Goal: Task Accomplishment & Management: Manage account settings

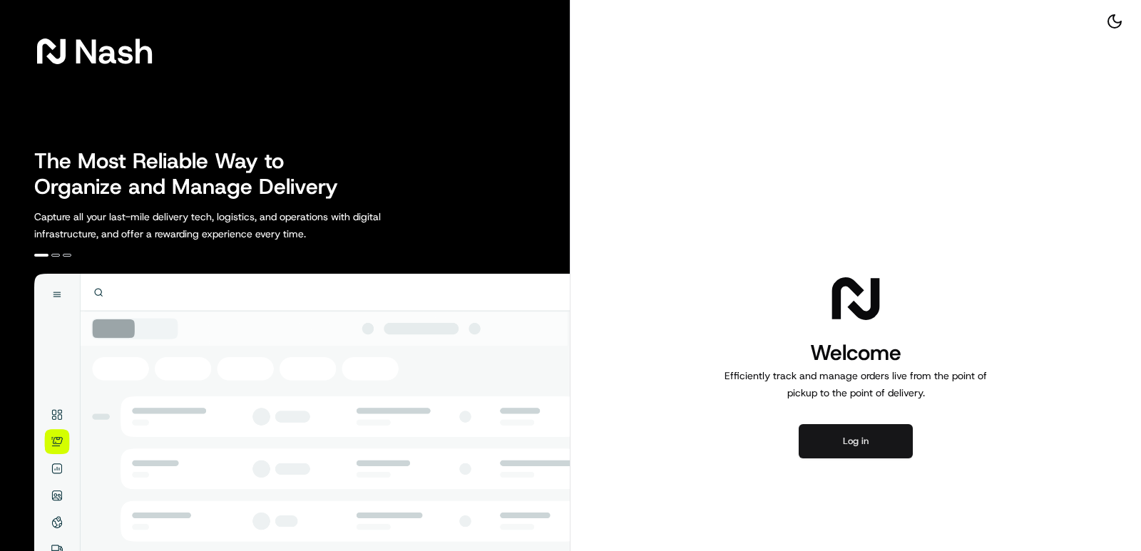
click at [844, 439] on button "Log in" at bounding box center [856, 441] width 114 height 34
